Goal: Find specific page/section: Find specific page/section

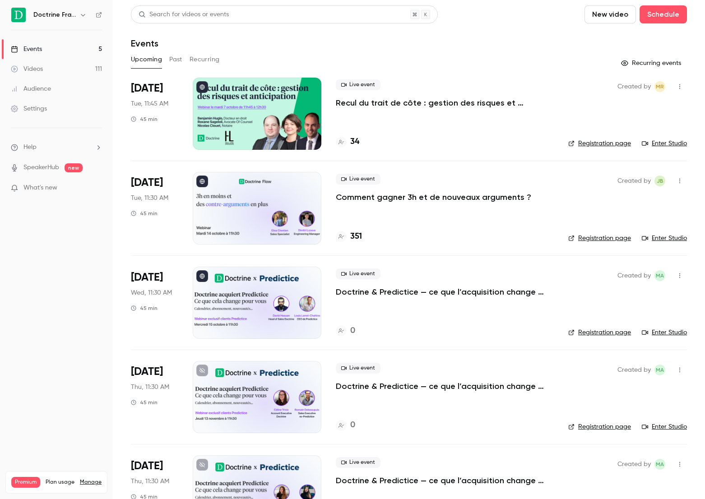
click at [392, 199] on p "Comment gagner 3h et de nouveaux arguments ?" at bounding box center [434, 197] width 196 height 11
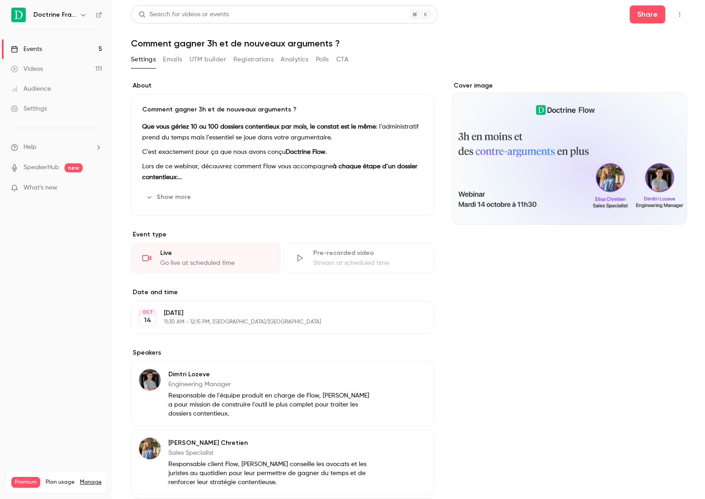
click at [177, 62] on button "Emails" at bounding box center [172, 59] width 19 height 14
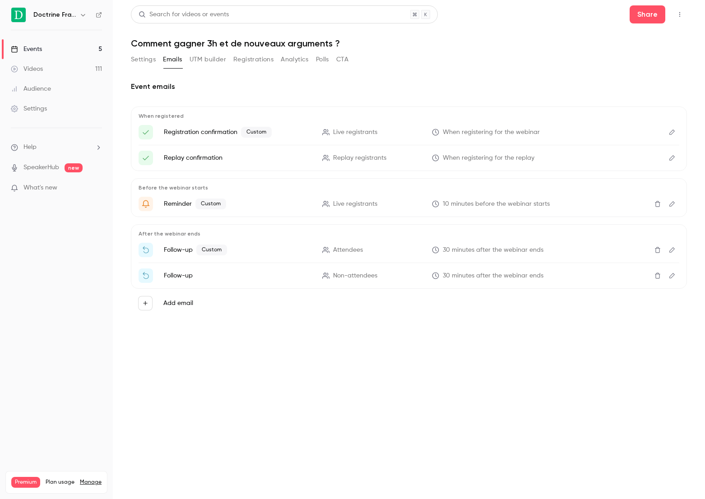
click at [240, 61] on button "Registrations" at bounding box center [253, 59] width 40 height 14
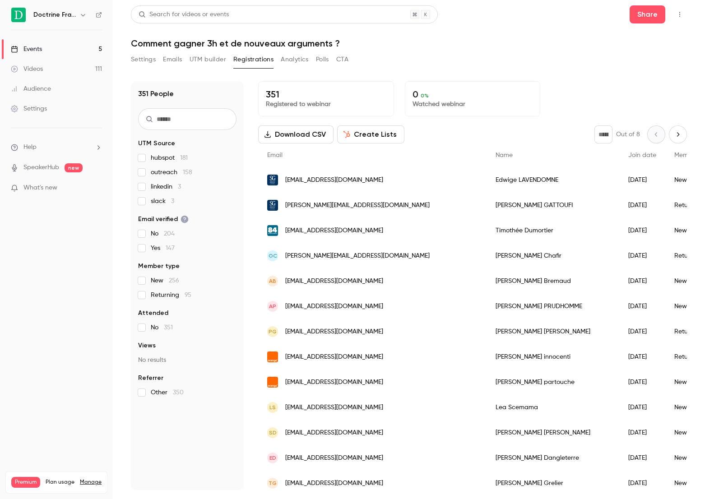
click at [132, 60] on button "Settings" at bounding box center [143, 59] width 25 height 14
